Goal: Transaction & Acquisition: Purchase product/service

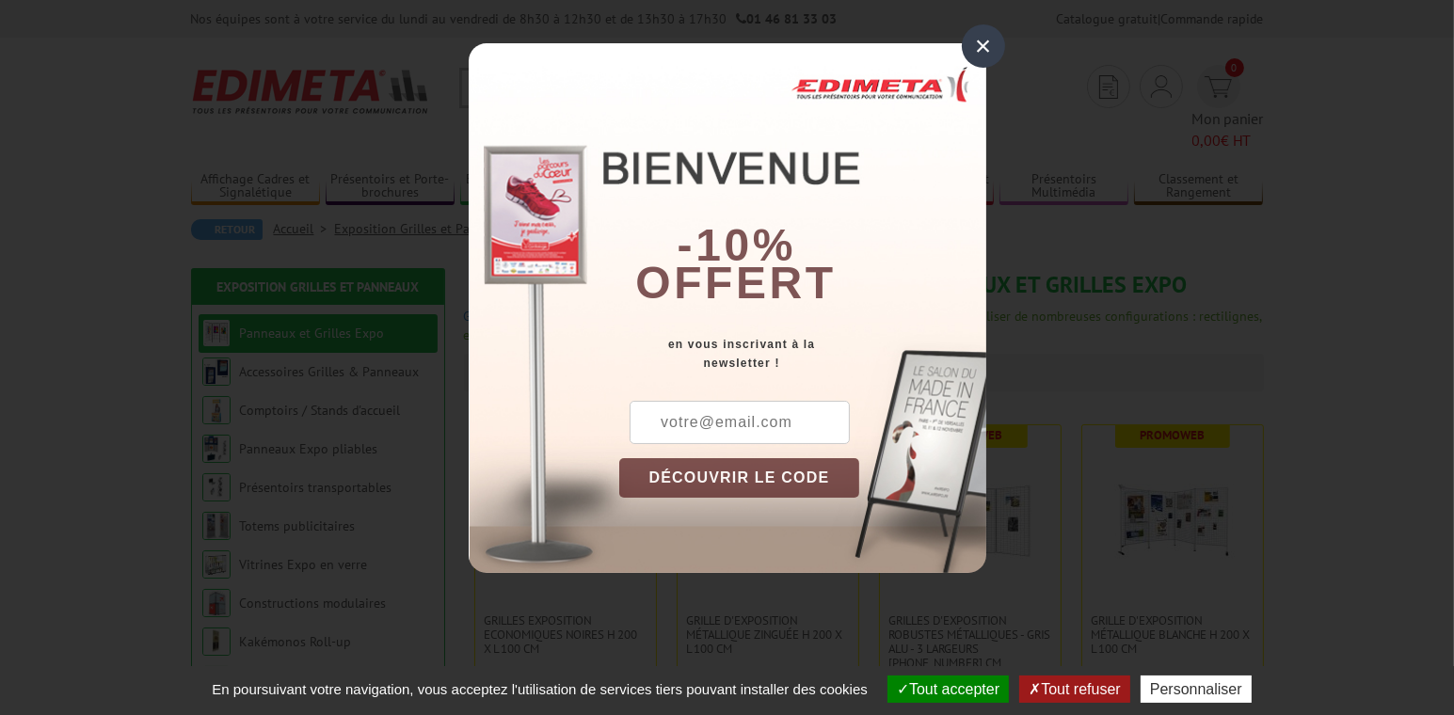
click at [991, 42] on div "×" at bounding box center [983, 45] width 43 height 43
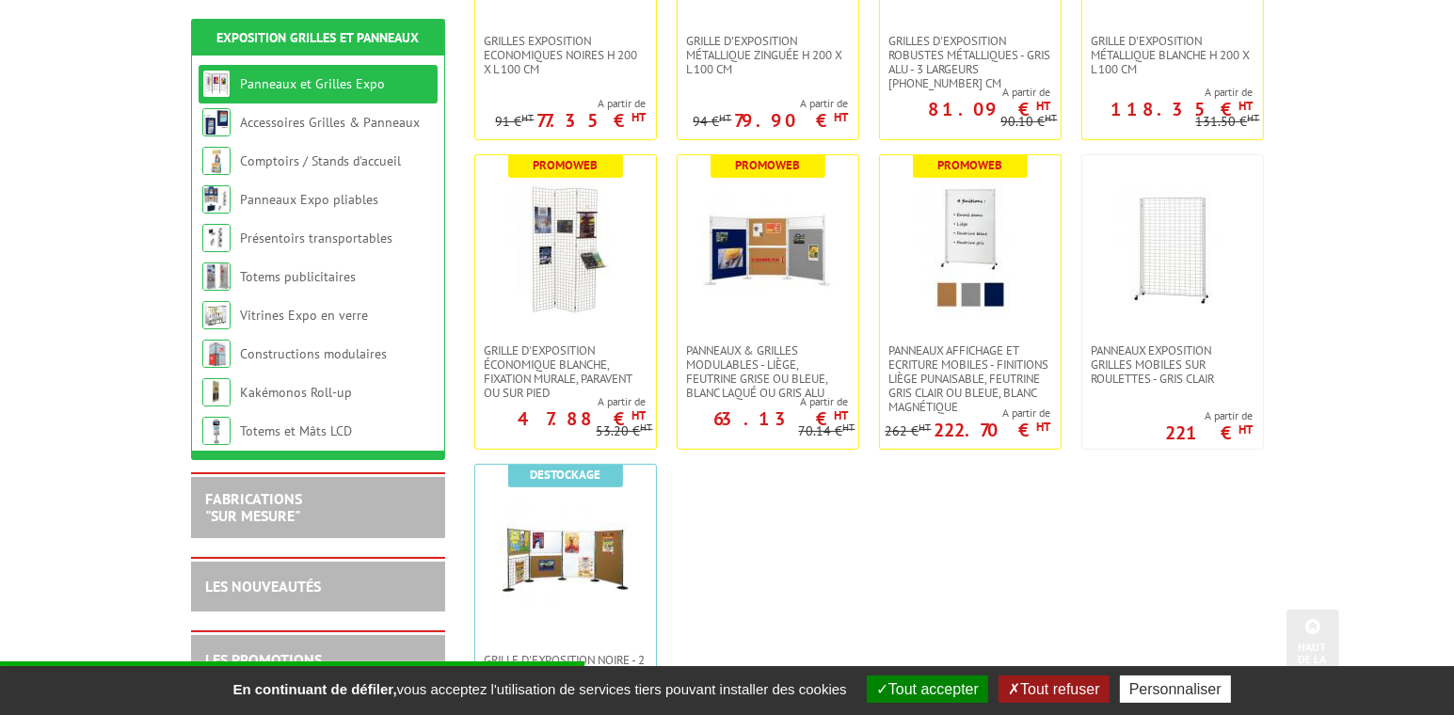
scroll to position [659, 0]
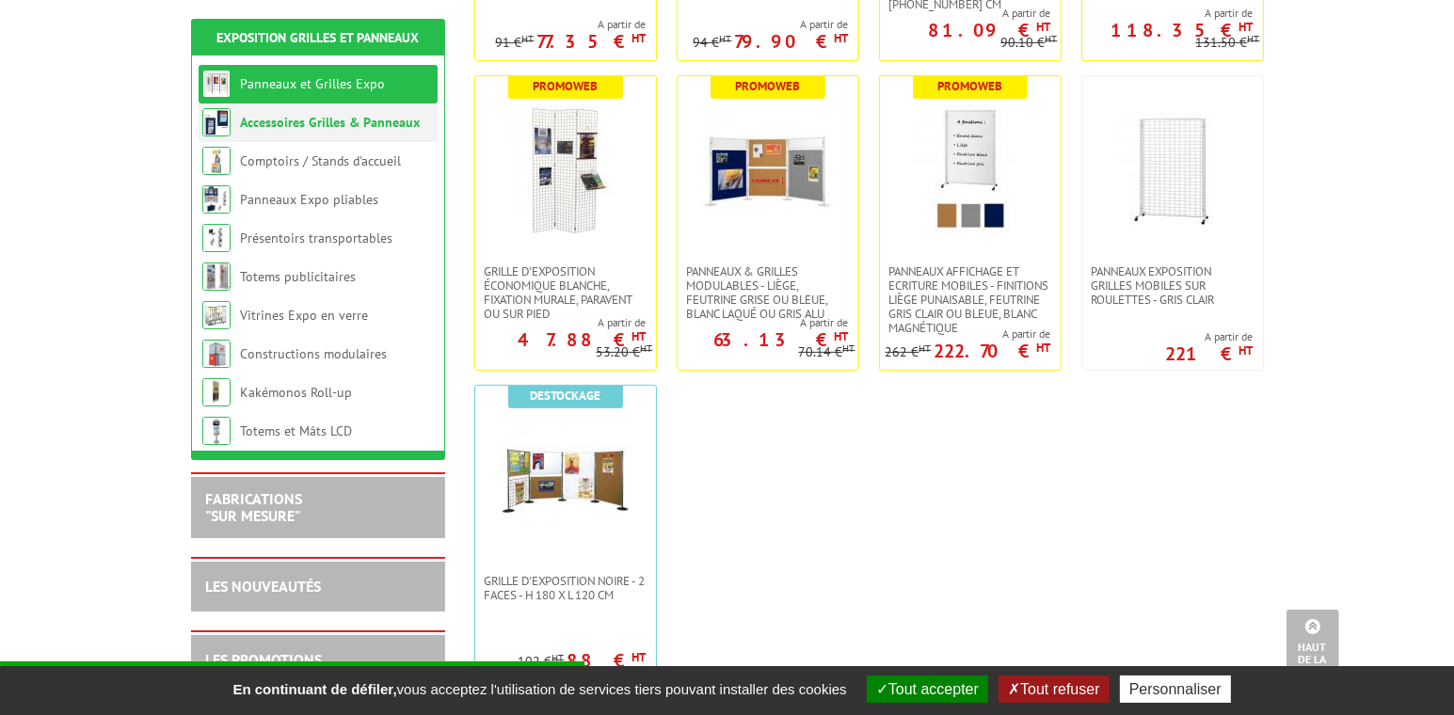
click at [243, 125] on link "Accessoires Grilles & Panneaux" at bounding box center [330, 122] width 180 height 17
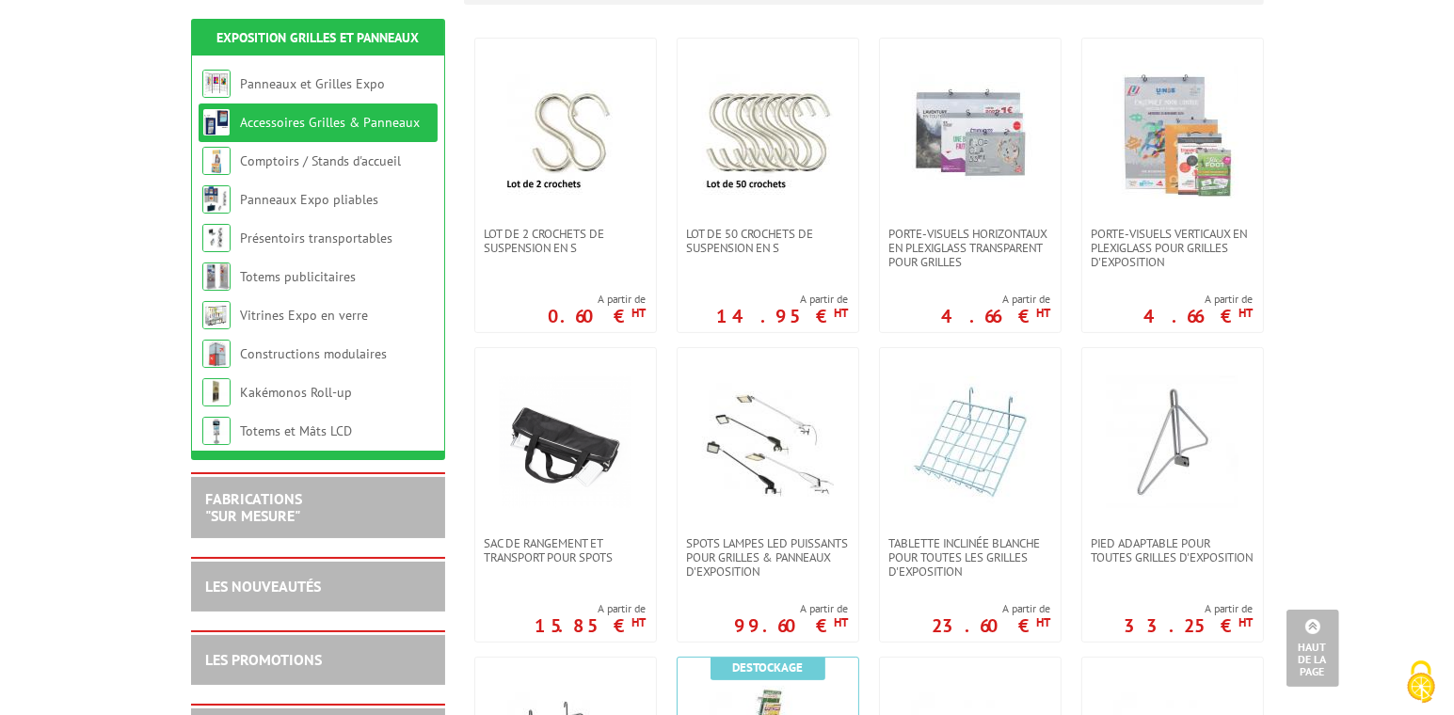
scroll to position [282, 0]
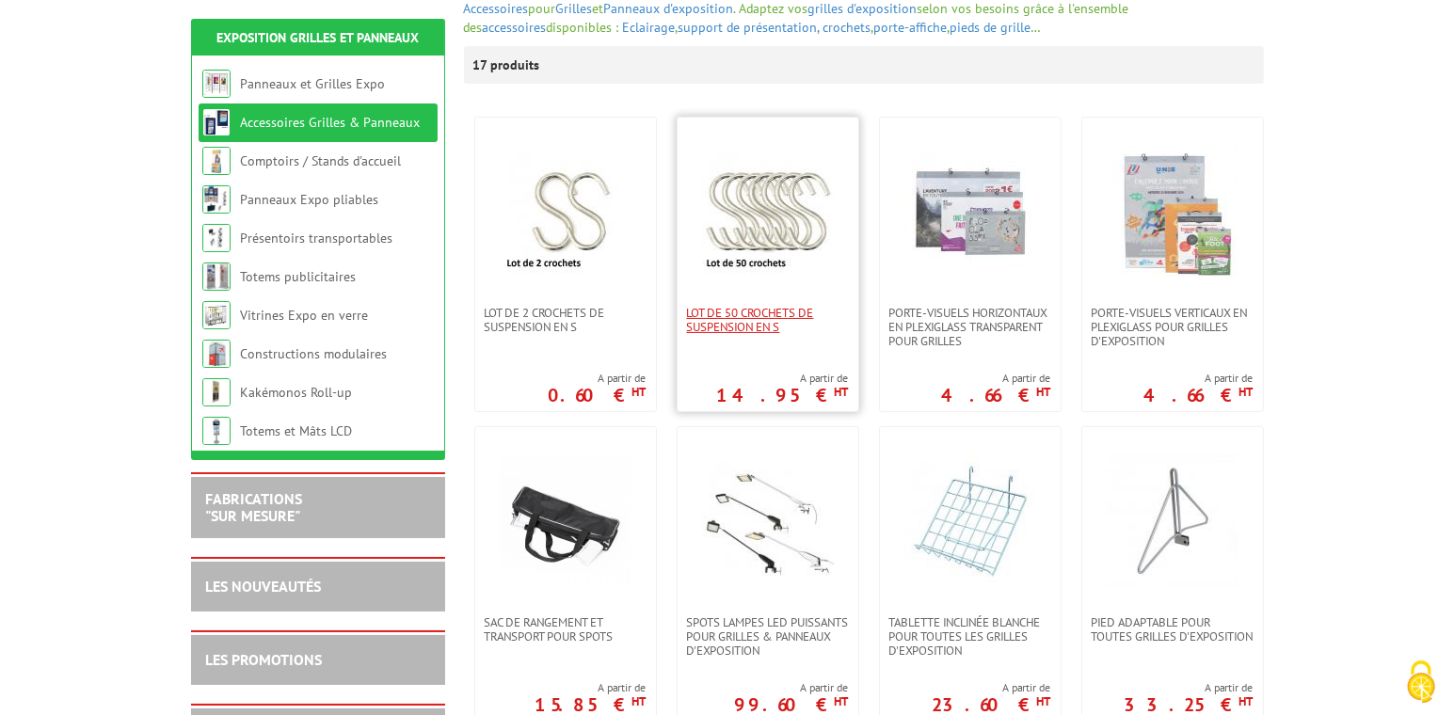
click at [773, 314] on span "Lot de 50 crochets de suspension en S" at bounding box center [768, 320] width 162 height 28
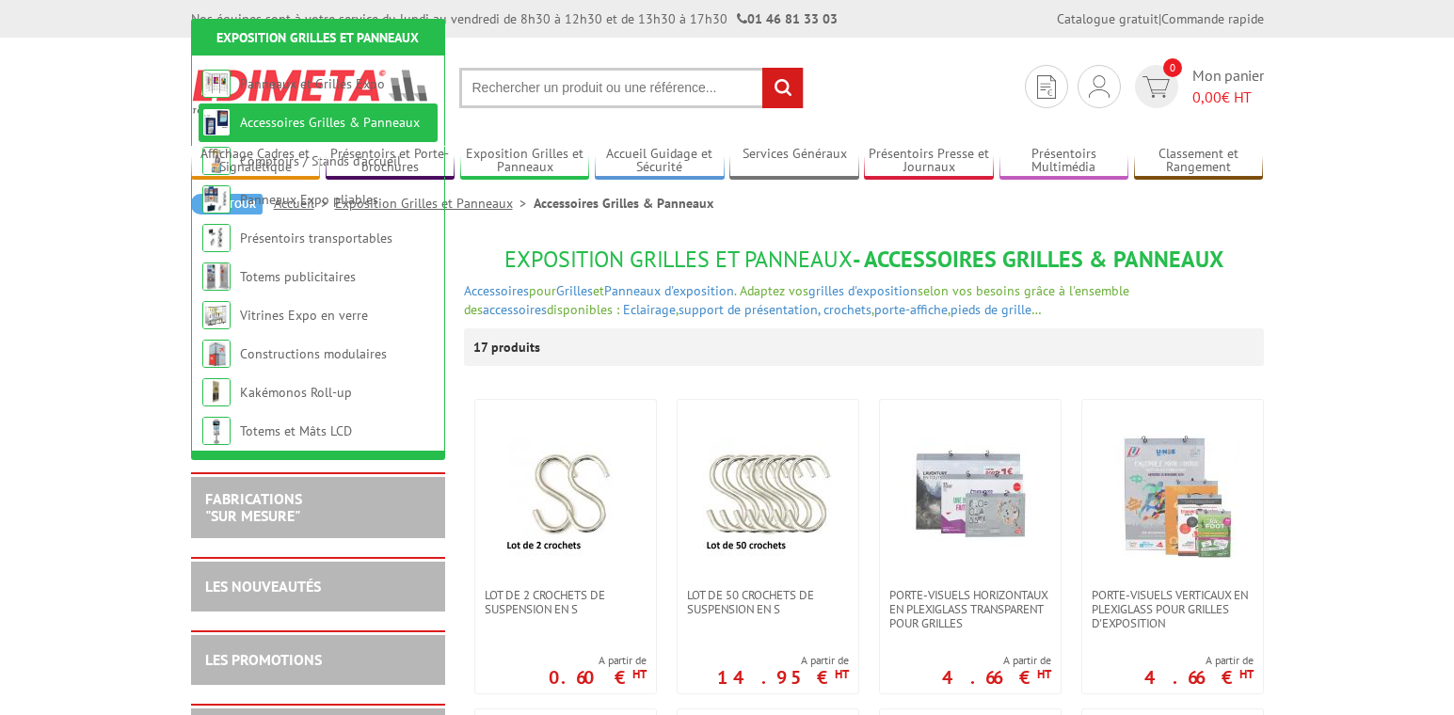
scroll to position [282, 0]
